Goal: Navigation & Orientation: Find specific page/section

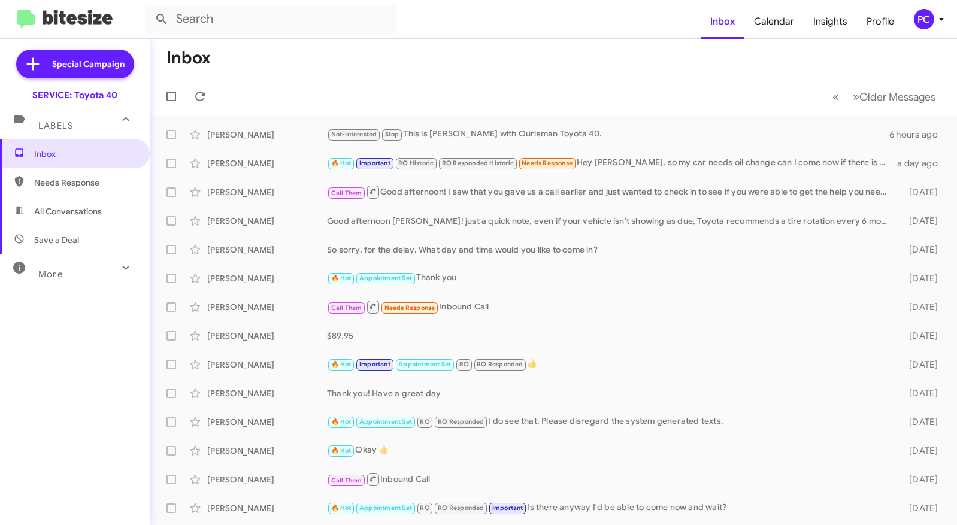
click at [77, 93] on div "SERVICE: Toyota 40" at bounding box center [74, 95] width 85 height 12
click at [119, 246] on icon at bounding box center [126, 268] width 14 height 14
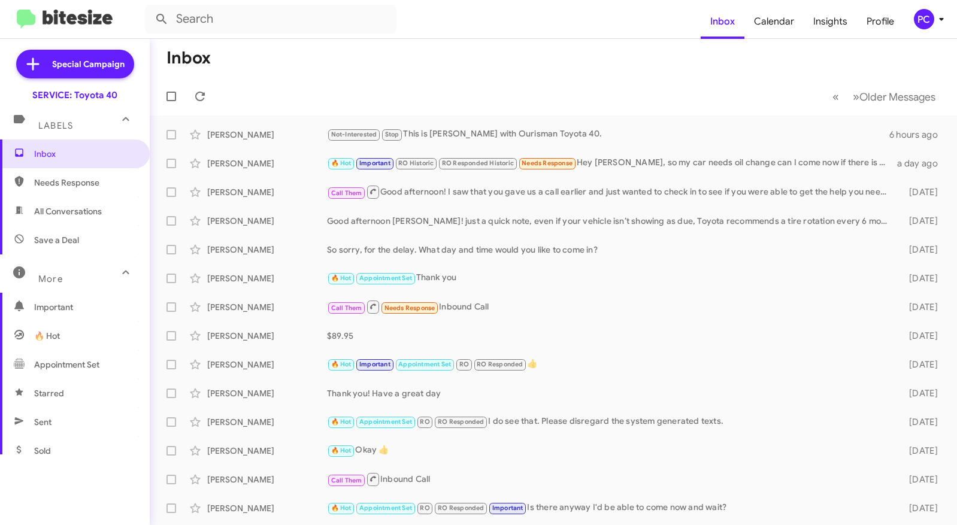
click at [119, 246] on icon at bounding box center [126, 272] width 14 height 14
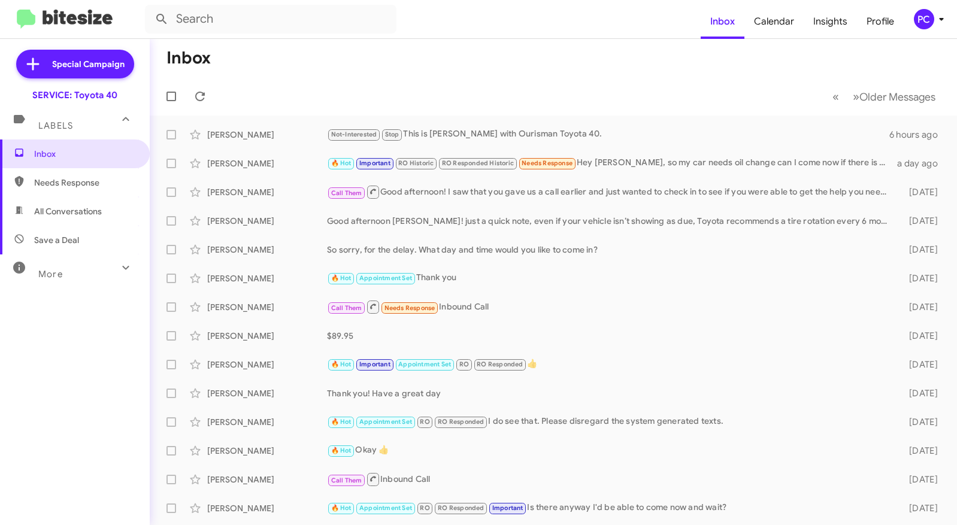
click at [539, 21] on icon at bounding box center [942, 19] width 14 height 14
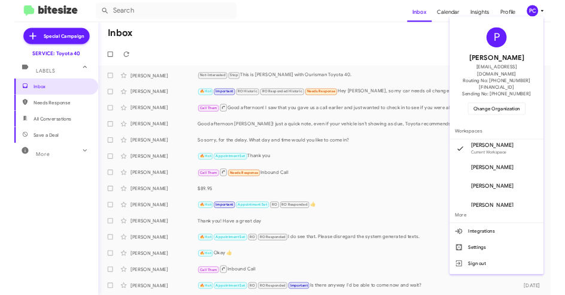
scroll to position [24, 0]
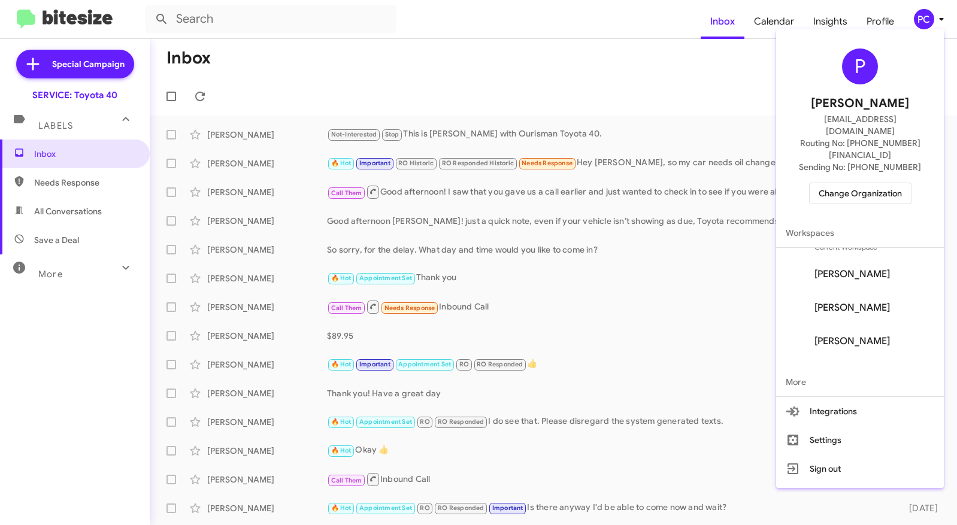
click at [539, 63] on div at bounding box center [478, 262] width 957 height 525
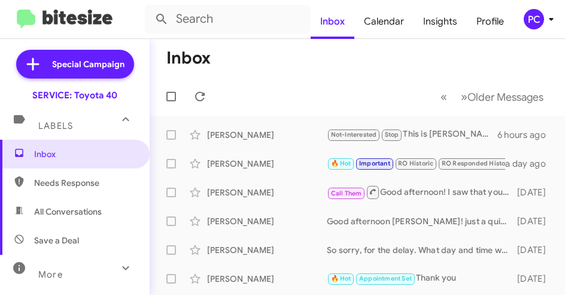
click at [311, 87] on mat-toolbar-row "« Previous » Next Older Messages" at bounding box center [358, 96] width 416 height 38
click at [79, 100] on div "SERVICE: Toyota 40" at bounding box center [74, 95] width 85 height 12
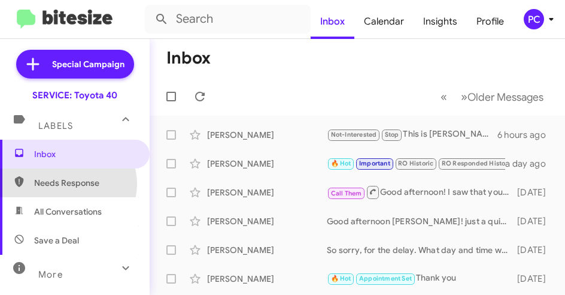
click at [68, 184] on span "Needs Response" at bounding box center [85, 183] width 102 height 12
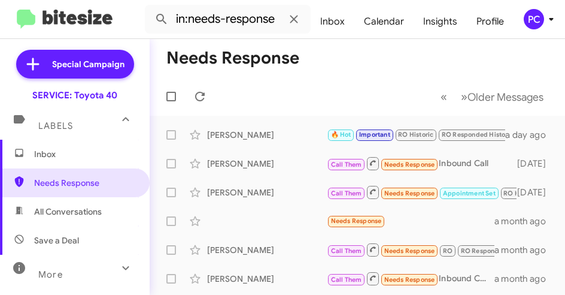
click at [71, 213] on span "All Conversations" at bounding box center [68, 211] width 68 height 12
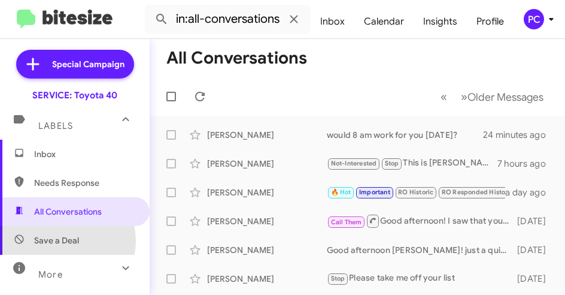
click at [67, 241] on span "Save a Deal" at bounding box center [56, 240] width 45 height 12
type input "in:not-interested"
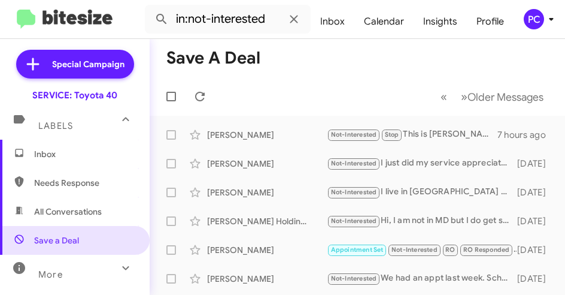
click at [52, 156] on span "Inbox" at bounding box center [85, 154] width 102 height 12
